Goal: Transaction & Acquisition: Purchase product/service

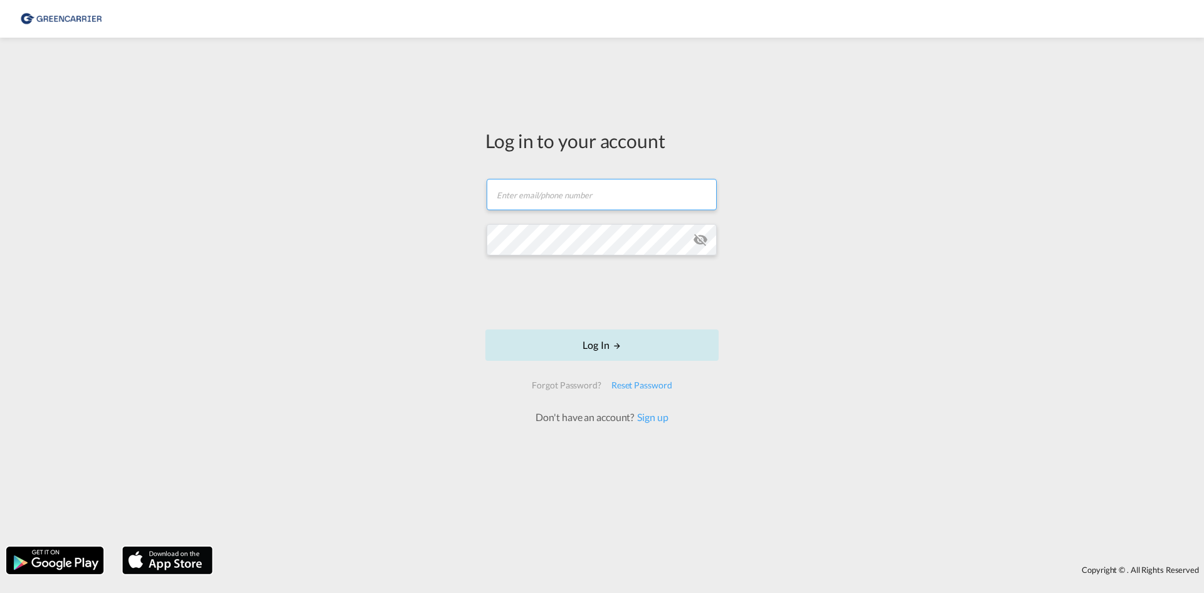
type input "[EMAIL_ADDRESS][DOMAIN_NAME]"
click at [576, 348] on button "Log In" at bounding box center [602, 344] width 233 height 31
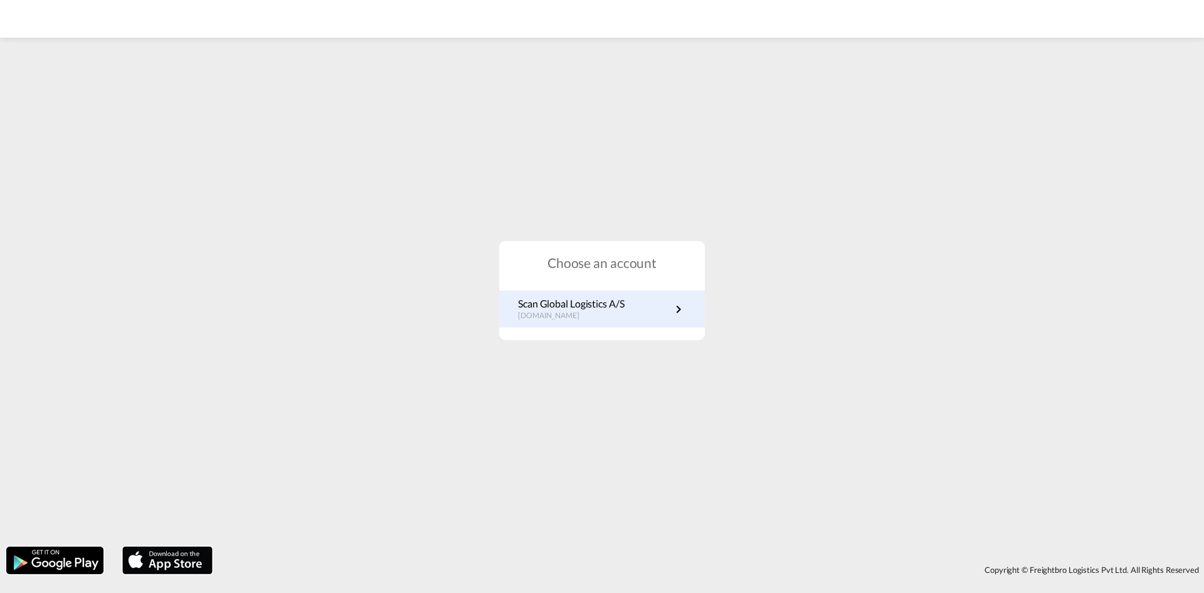
click at [681, 306] on md-icon "icon-chevron-right" at bounding box center [678, 309] width 15 height 15
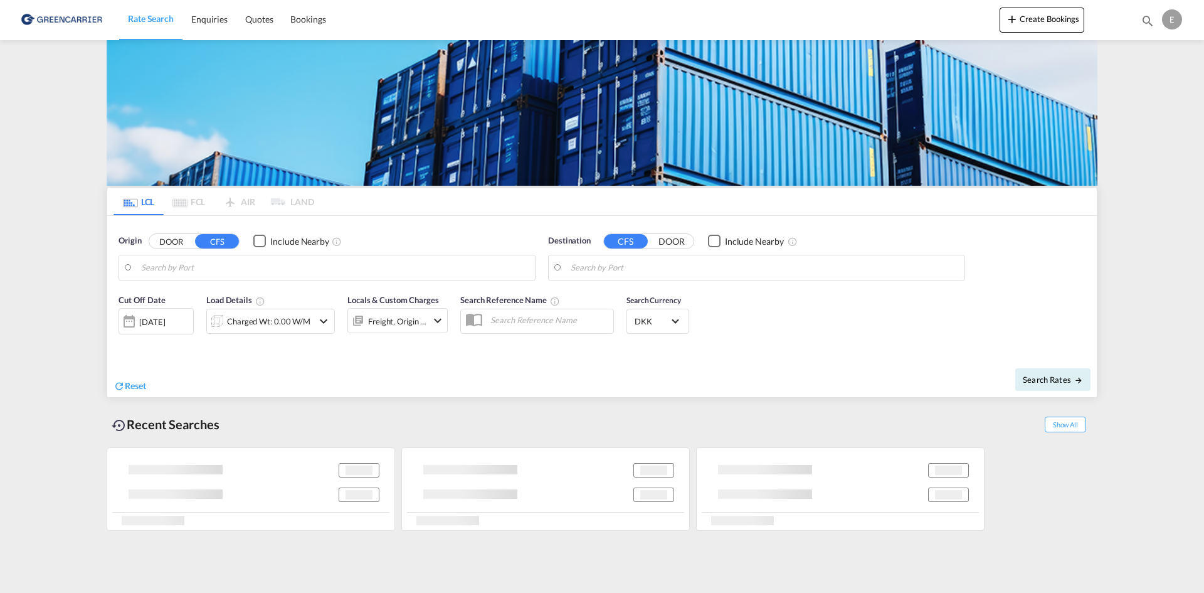
type input "DK-5610, Assens"
type input "[GEOGRAPHIC_DATA], [GEOGRAPHIC_DATA]"
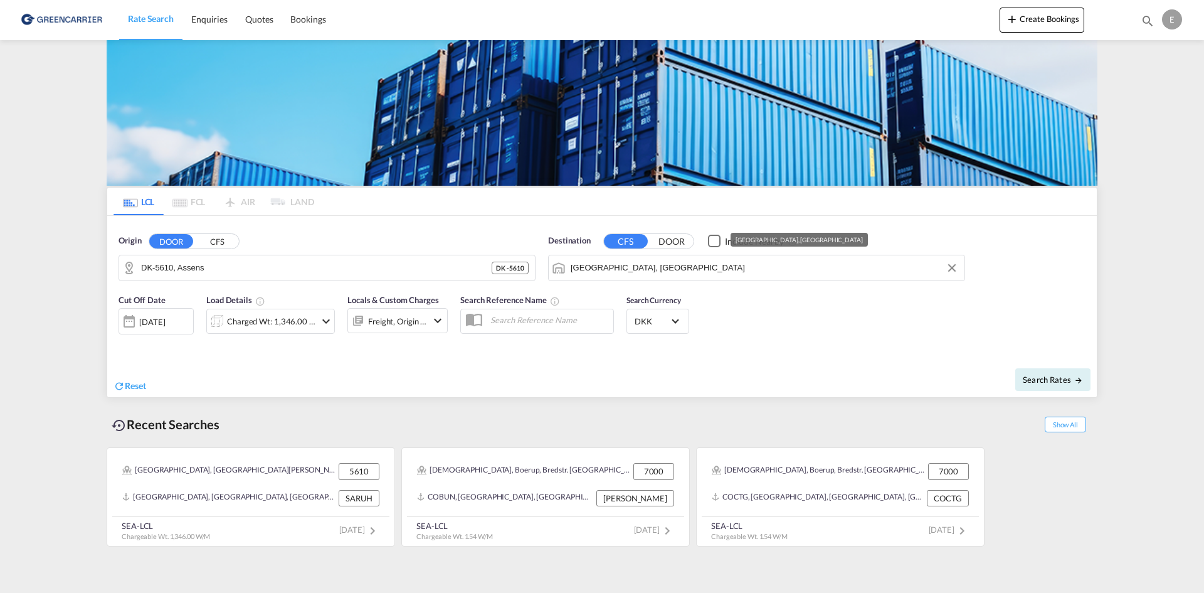
click at [731, 268] on input "[GEOGRAPHIC_DATA], [GEOGRAPHIC_DATA]" at bounding box center [765, 267] width 388 height 19
click at [671, 273] on input "[GEOGRAPHIC_DATA], [GEOGRAPHIC_DATA]" at bounding box center [765, 267] width 388 height 19
click at [950, 267] on button "Clear Input" at bounding box center [952, 267] width 19 height 19
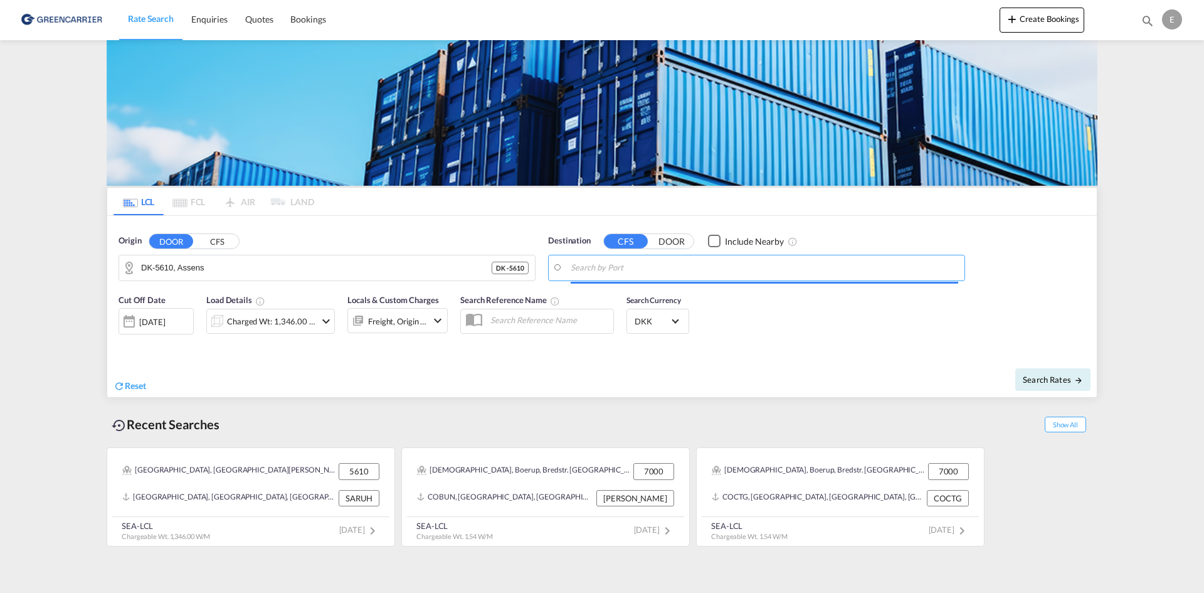
click at [693, 271] on input "Search by Port" at bounding box center [765, 267] width 388 height 19
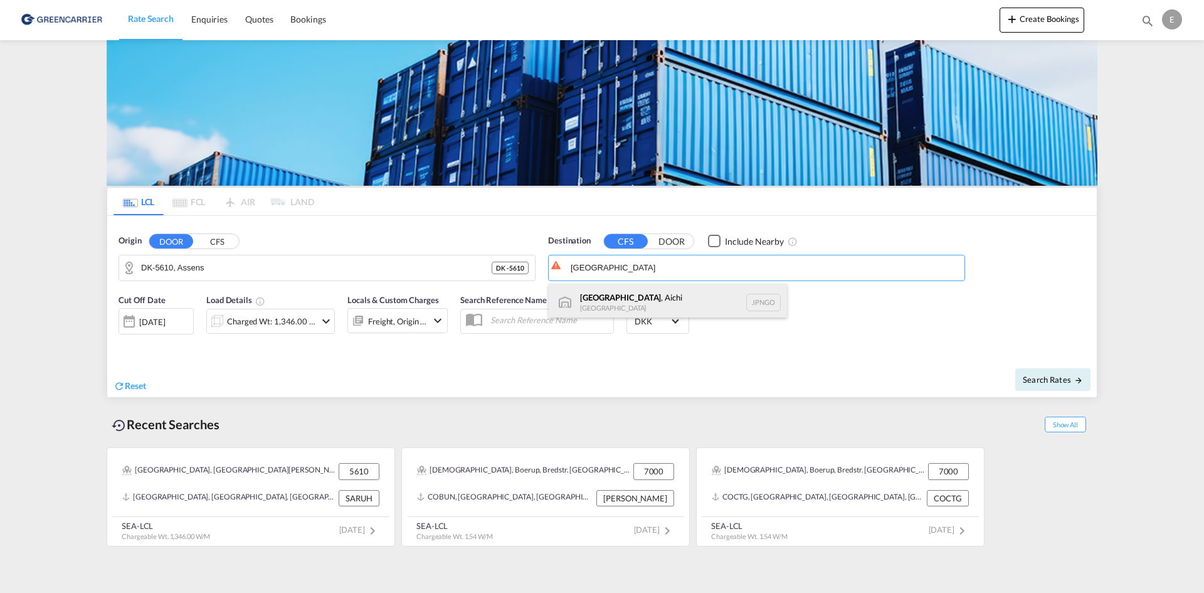
click at [687, 295] on div "[GEOGRAPHIC_DATA] , Aichi [GEOGRAPHIC_DATA] [GEOGRAPHIC_DATA]" at bounding box center [668, 303] width 238 height 38
type input "[GEOGRAPHIC_DATA], [GEOGRAPHIC_DATA], [GEOGRAPHIC_DATA]"
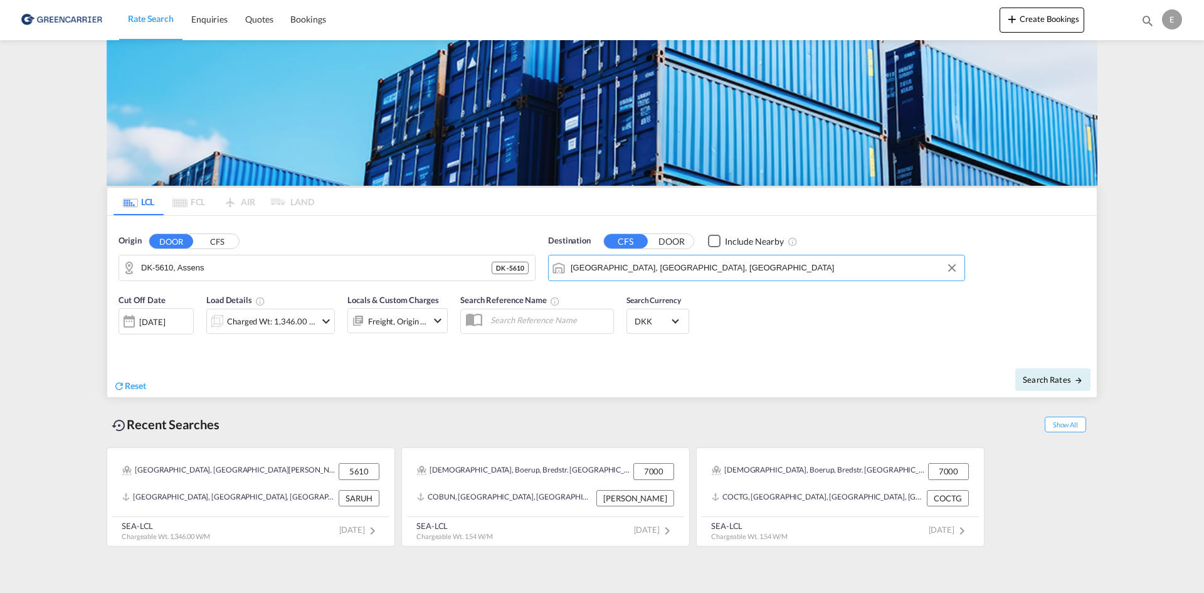
drag, startPoint x: 861, startPoint y: 317, endPoint x: 831, endPoint y: 324, distance: 30.4
click at [861, 317] on div "Cut Off Date [DATE] [DATE] Load Details Charged Wt: 1,346.00 W/M Locals & Custo…" at bounding box center [602, 321] width 990 height 68
click at [305, 325] on div "Charged Wt: 1,346.00 W/M" at bounding box center [271, 321] width 88 height 18
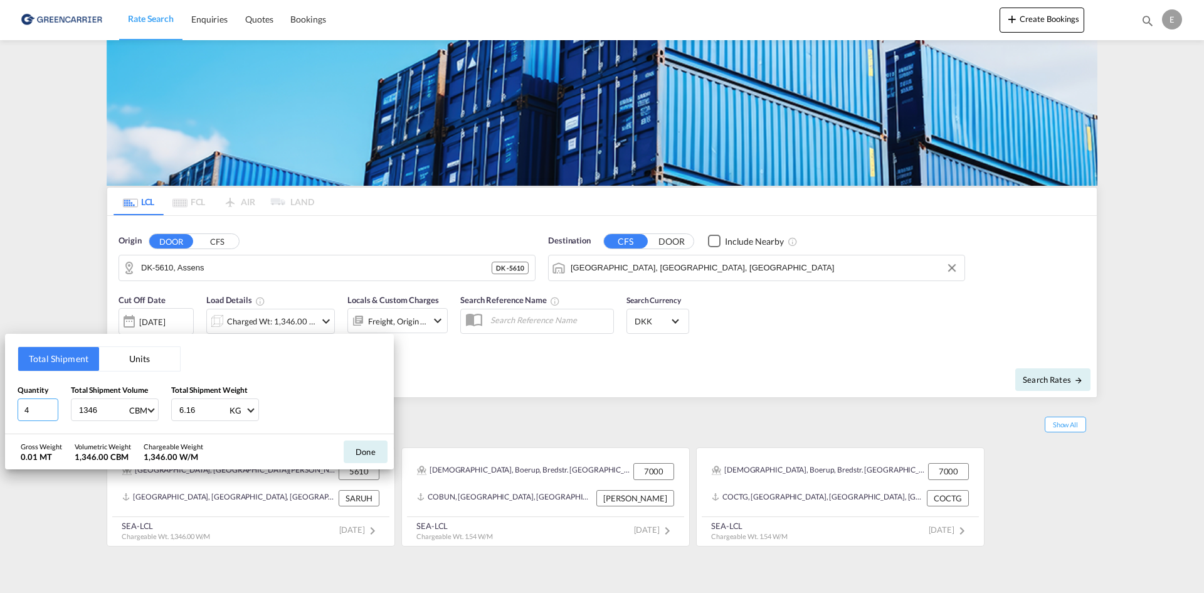
drag, startPoint x: 36, startPoint y: 409, endPoint x: -15, endPoint y: 409, distance: 50.8
click at [0, 409] on html "Rate Search Enquiries Quotes Bookings Rate Search Enquiries" at bounding box center [602, 296] width 1204 height 593
type input "6"
type input "2417"
click at [317, 447] on div "Gross Weight 0.01 MT Volumetric Weight 2,417.00 CBM Chargeable Weight 2,417.00 …" at bounding box center [199, 451] width 389 height 35
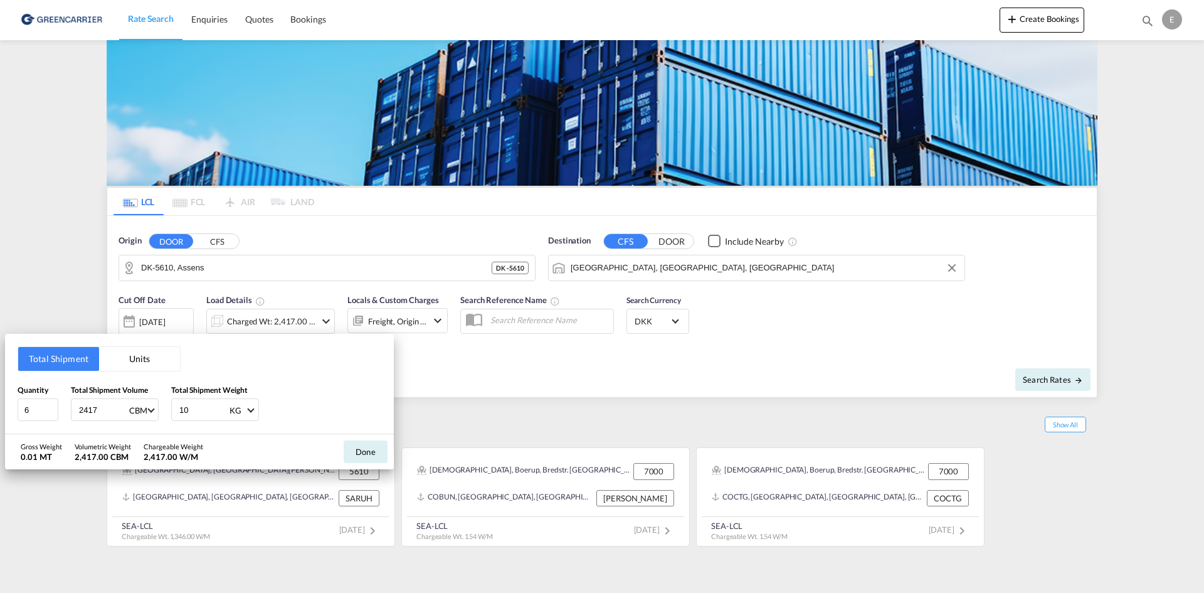
drag, startPoint x: 205, startPoint y: 412, endPoint x: 173, endPoint y: 408, distance: 32.1
click at [174, 408] on div "10 KG KG LB" at bounding box center [215, 409] width 88 height 23
type input "2417"
drag, startPoint x: 109, startPoint y: 406, endPoint x: 35, endPoint y: 406, distance: 73.4
click at [35, 406] on div "Quantity 6 Total Shipment Volume 2417 CBM CBM CFT Total Shipment Weight 2417 KG…" at bounding box center [200, 403] width 364 height 38
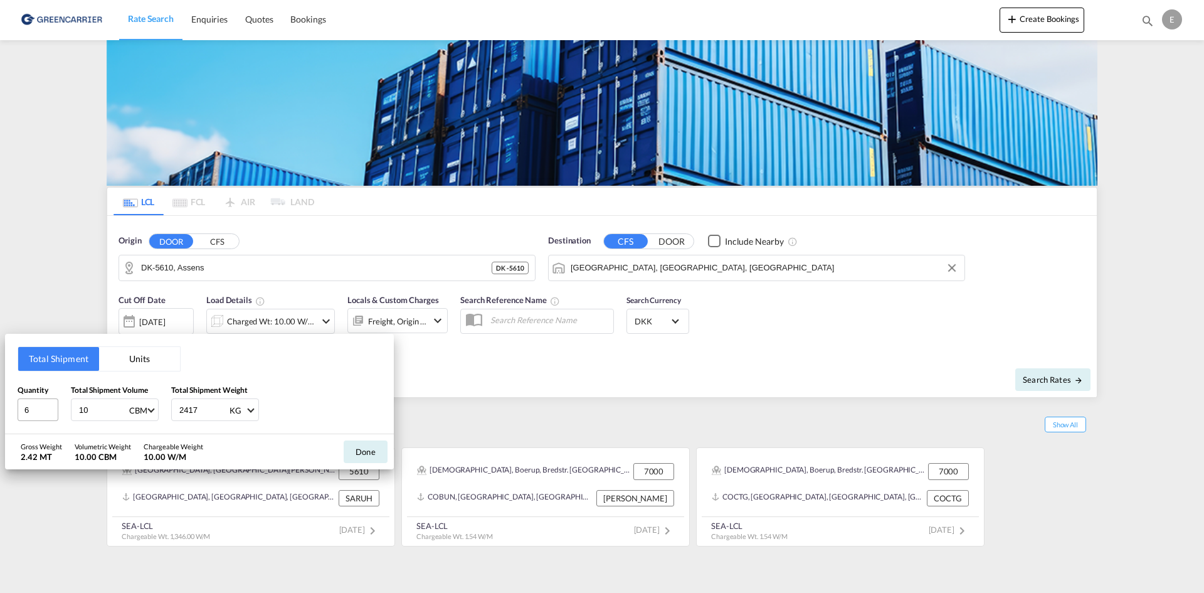
type input "10"
click at [376, 456] on button "Done" at bounding box center [366, 451] width 44 height 23
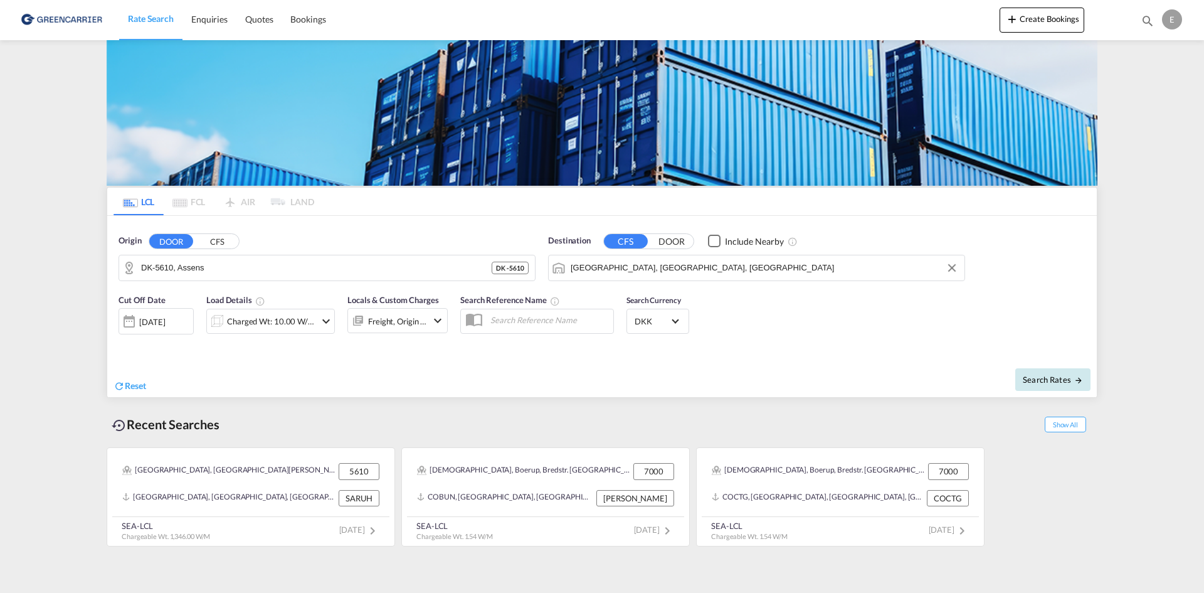
click at [1046, 380] on span "Search Rates" at bounding box center [1053, 380] width 60 height 10
type input "5610 to [GEOGRAPHIC_DATA] / [DATE]"
